Goal: Communication & Community: Answer question/provide support

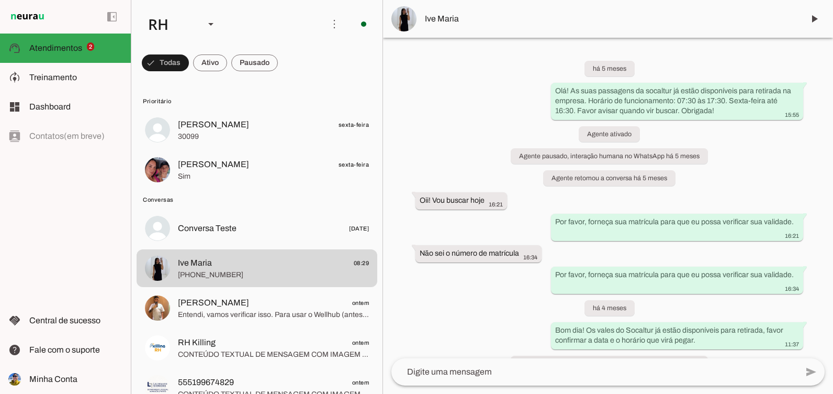
scroll to position [4015, 0]
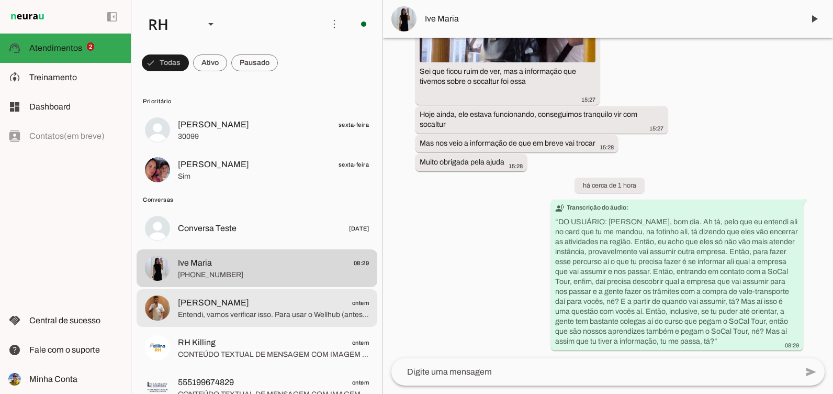
click at [236, 318] on span "Entendi, vamos verificar isso. Para usar o Wellhub (antes conhecido como TotalP…" at bounding box center [273, 314] width 191 height 10
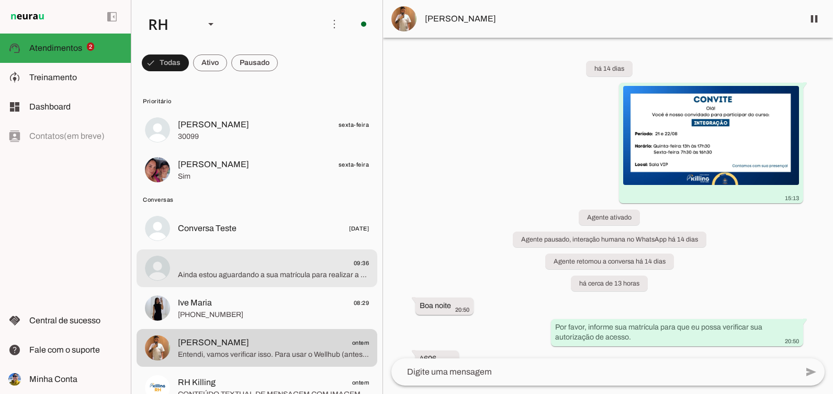
click at [237, 262] on span "09:36" at bounding box center [273, 262] width 191 height 13
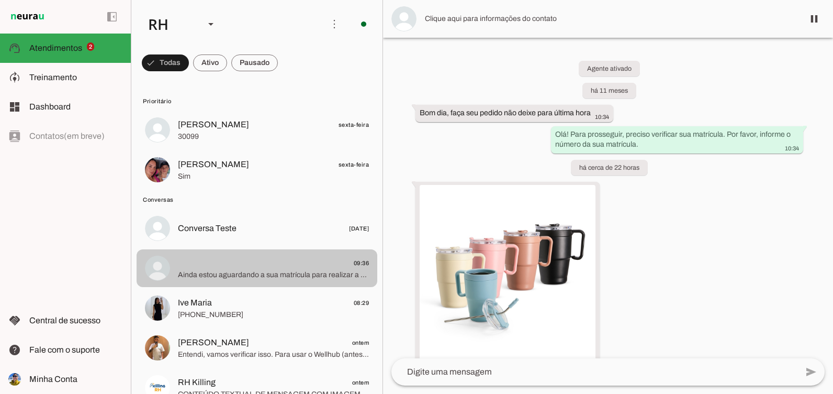
scroll to position [405, 0]
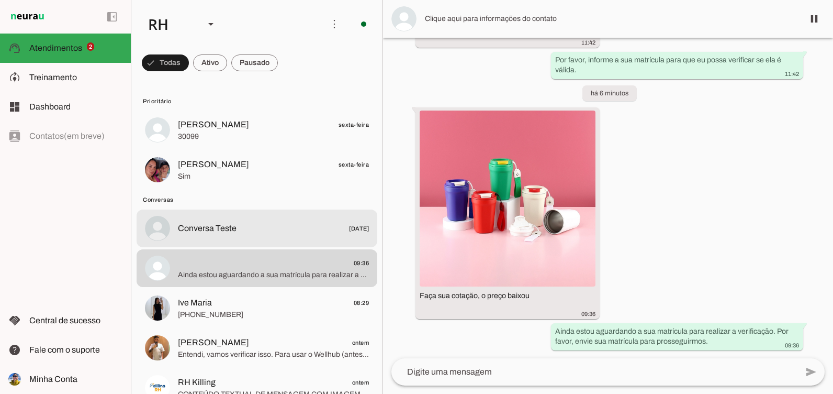
click at [242, 149] on md-item "Conversa Teste [DATE]" at bounding box center [257, 130] width 241 height 38
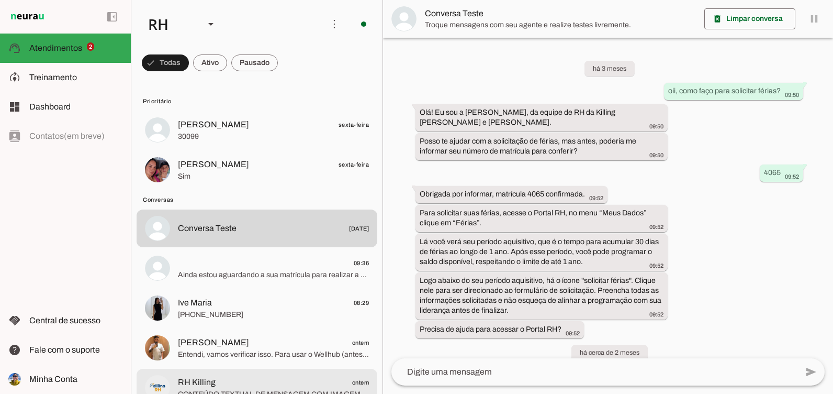
scroll to position [928, 0]
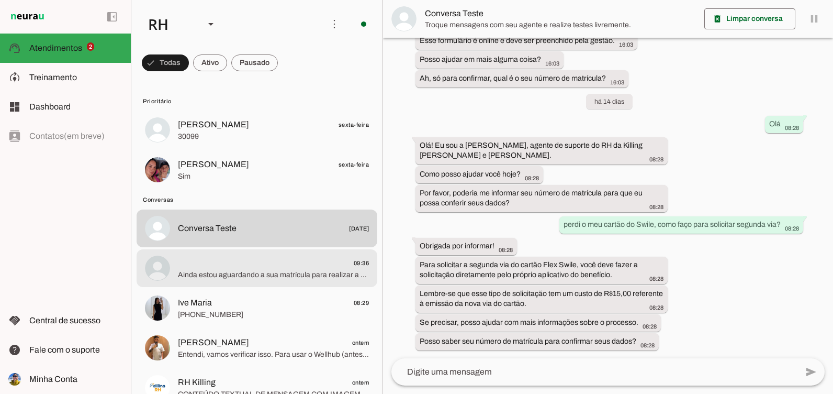
click at [241, 264] on span "09:36" at bounding box center [273, 262] width 191 height 13
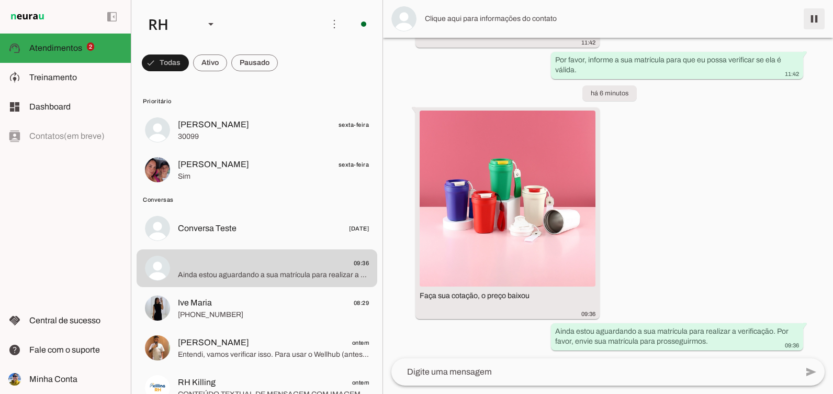
click at [824, 21] on span at bounding box center [814, 18] width 25 height 25
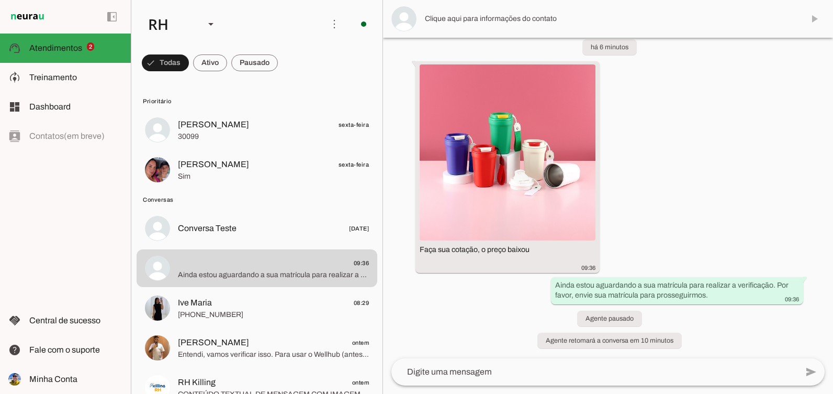
scroll to position [452, 0]
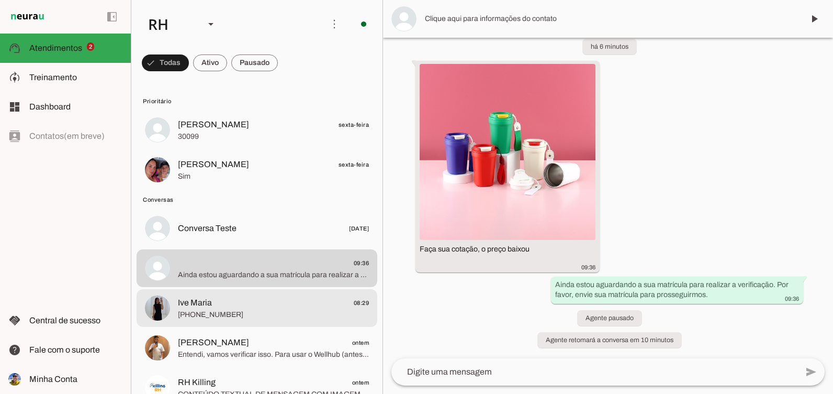
click at [283, 315] on span "[PHONE_NUMBER]" at bounding box center [273, 314] width 191 height 10
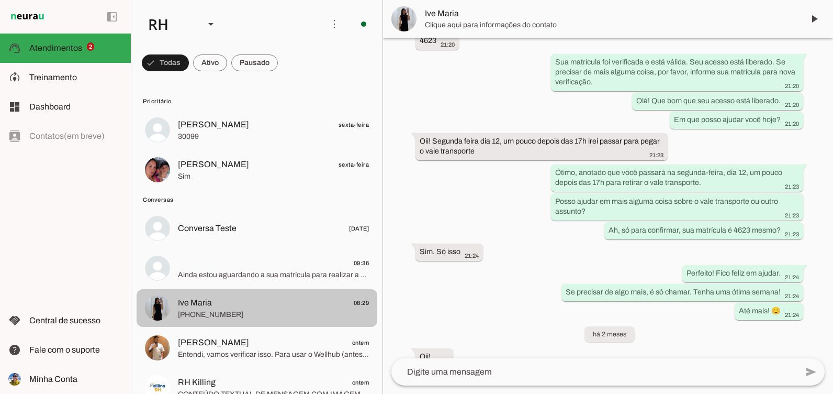
scroll to position [4015, 0]
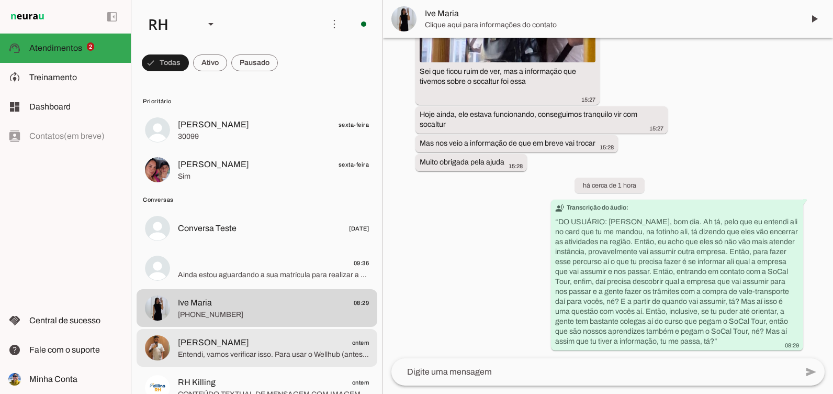
click at [253, 356] on span "Entendi, vamos verificar isso. Para usar o Wellhub (antes conhecido como TotalP…" at bounding box center [273, 354] width 191 height 10
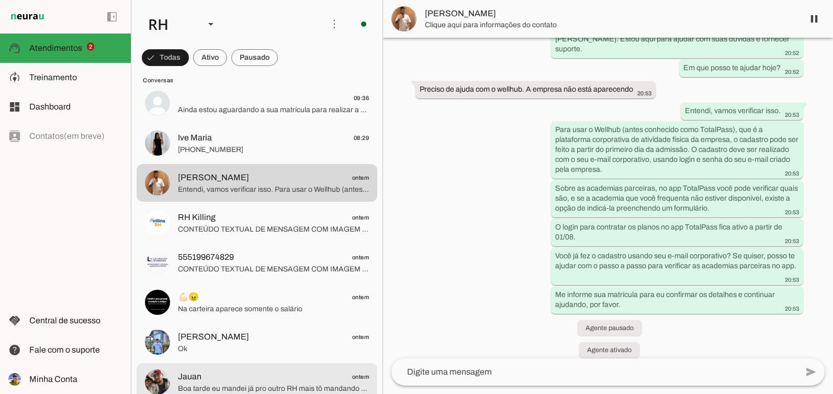
scroll to position [209, 0]
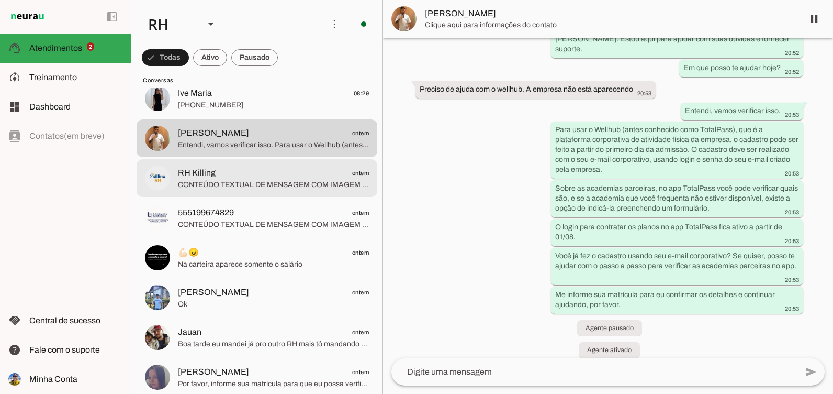
click at [208, 169] on span "RH Killing" at bounding box center [197, 172] width 38 height 13
click at [208, 212] on span "555199674829" at bounding box center [206, 212] width 56 height 13
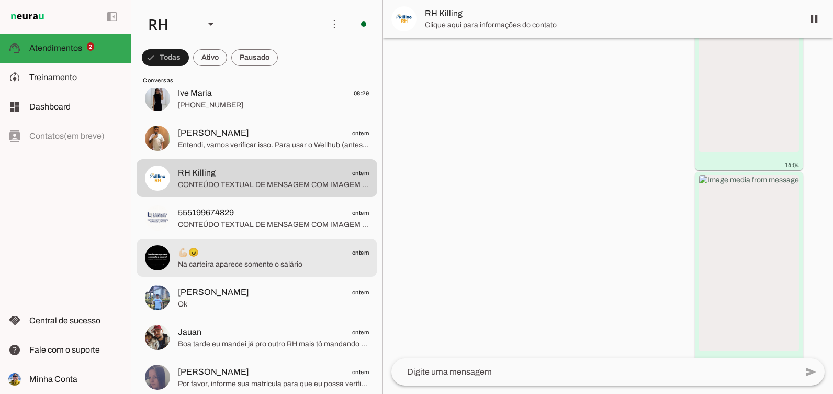
click at [216, 249] on span "💪🏻😠 ontem" at bounding box center [273, 252] width 191 height 13
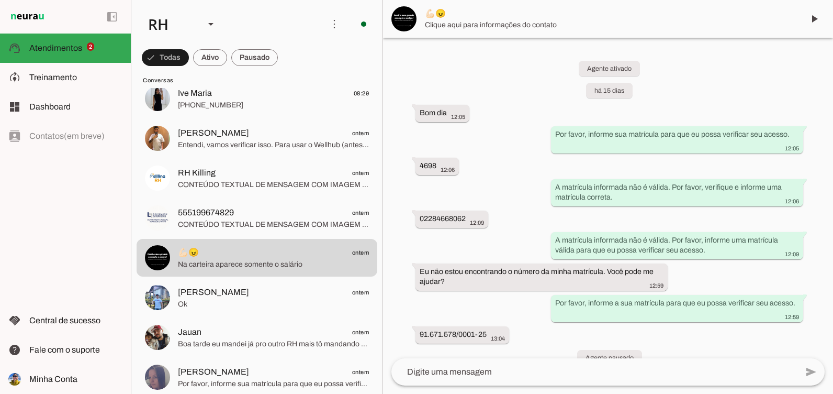
scroll to position [2184, 0]
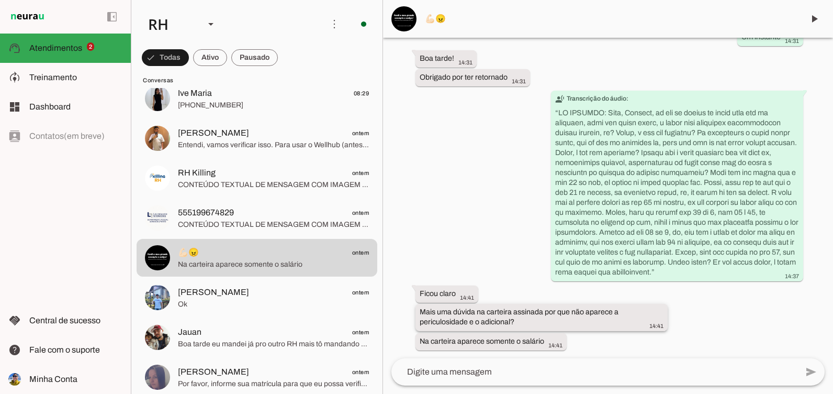
drag, startPoint x: 417, startPoint y: 309, endPoint x: 519, endPoint y: 322, distance: 102.9
click at [519, 322] on whatsapp-message-bubble "Mais uma dúvida na carteira assinada por que não aparece a periculosidade e o a…" at bounding box center [542, 317] width 252 height 27
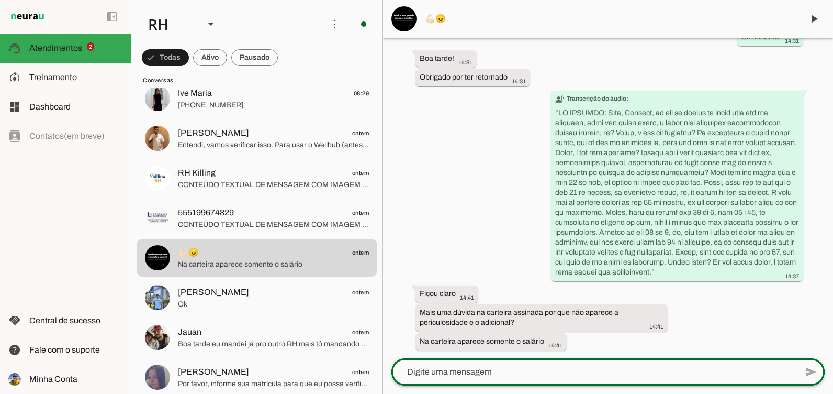
drag, startPoint x: 519, startPoint y: 322, endPoint x: 510, endPoint y: 381, distance: 59.3
click at [510, 381] on div at bounding box center [595, 371] width 406 height 27
type textarea "J"
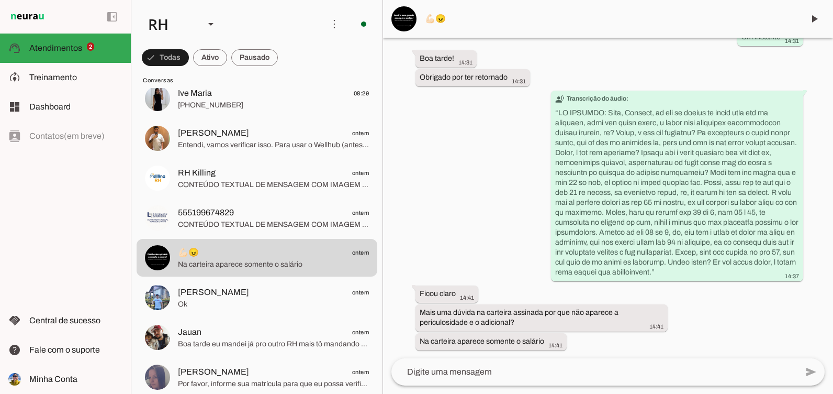
scroll to position [2107, 0]
